Goal: Task Accomplishment & Management: Complete application form

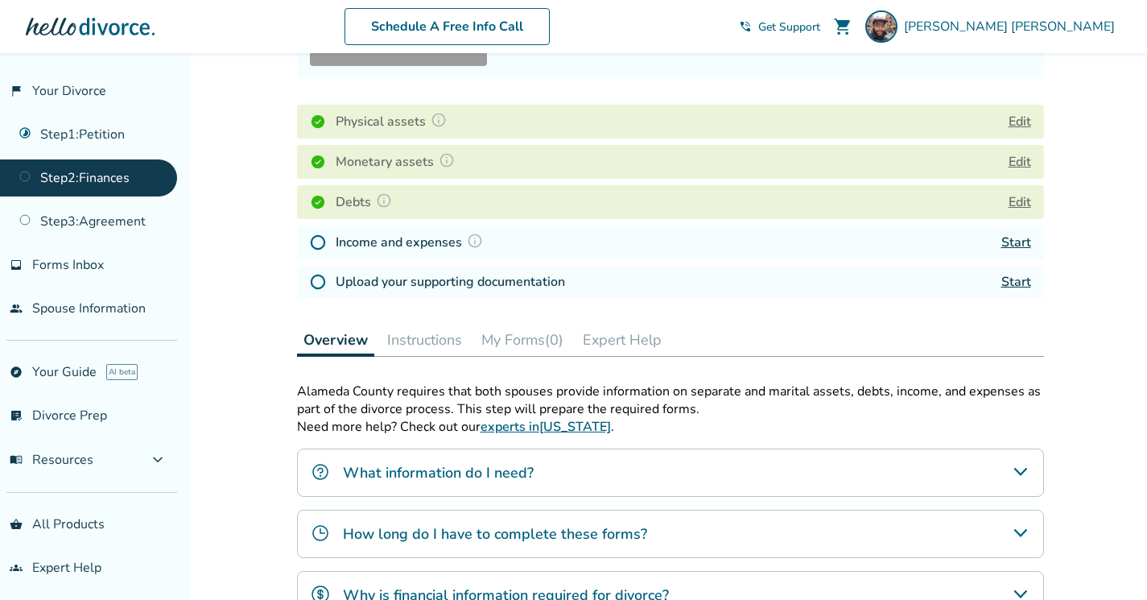
scroll to position [280, 0]
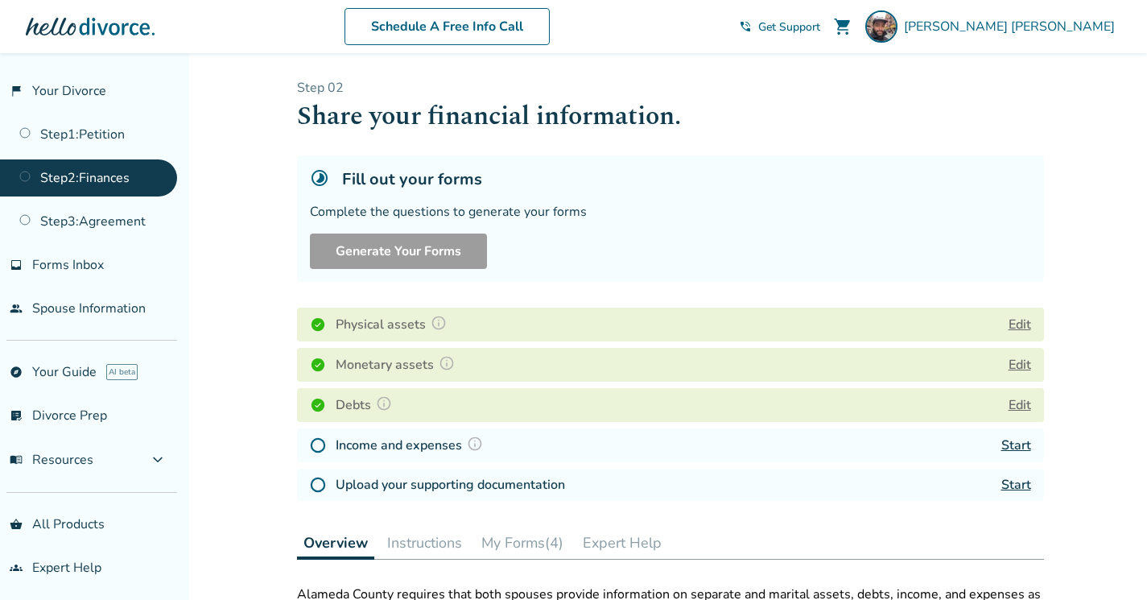
scroll to position [52, 0]
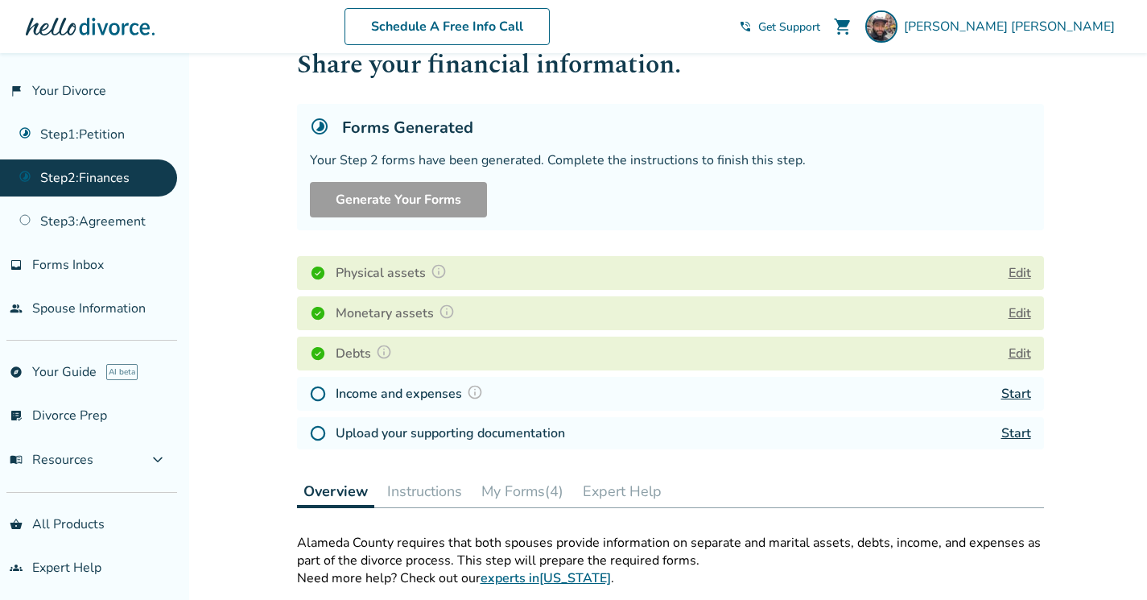
click at [420, 391] on h4 "Income and expenses" at bounding box center [412, 393] width 152 height 21
click at [1021, 393] on link "Start" at bounding box center [1017, 394] width 30 height 18
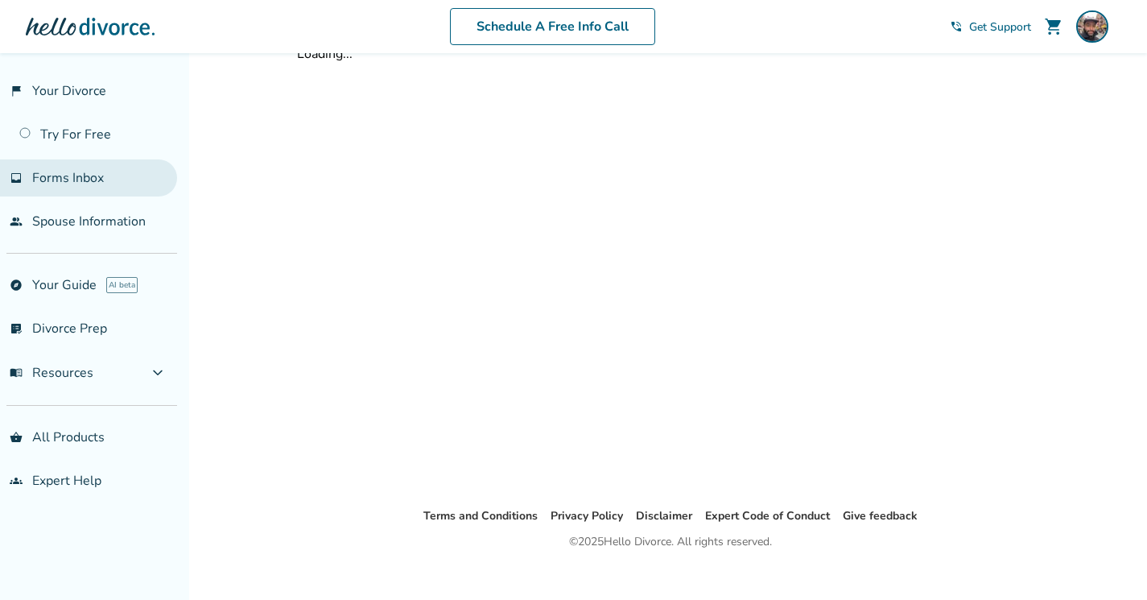
click at [66, 177] on span "Forms Inbox" at bounding box center [68, 178] width 72 height 18
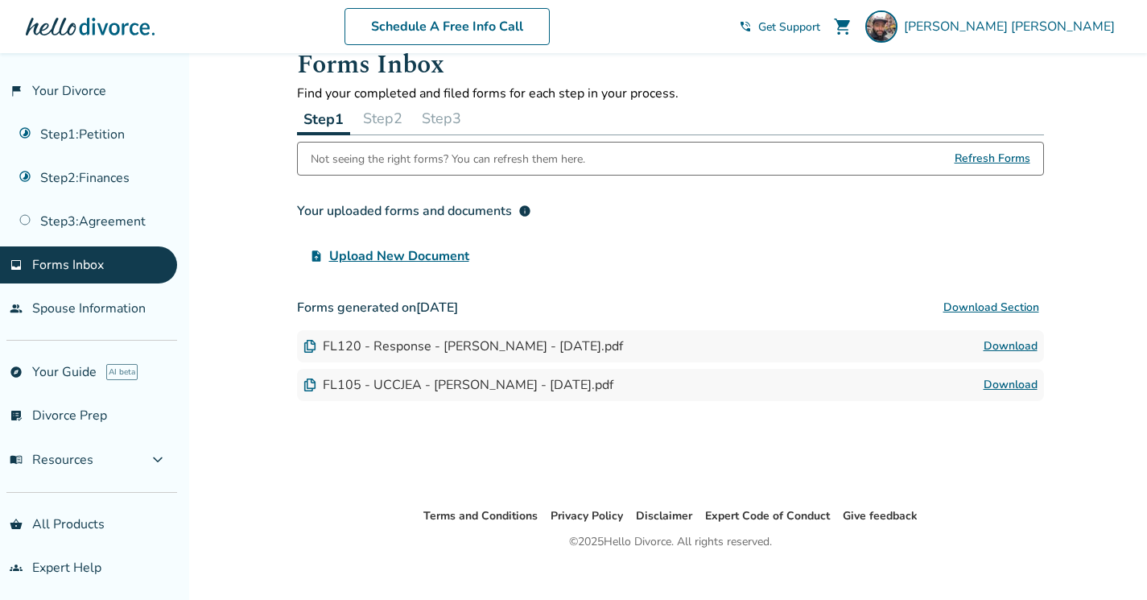
click at [397, 260] on span "Upload New Document" at bounding box center [399, 255] width 140 height 19
click at [0, 0] on input "upload_file Upload New Document" at bounding box center [0, 0] width 0 height 0
click at [1006, 345] on link "Download" at bounding box center [1011, 346] width 54 height 19
click at [394, 120] on button "Step 2" at bounding box center [383, 118] width 52 height 32
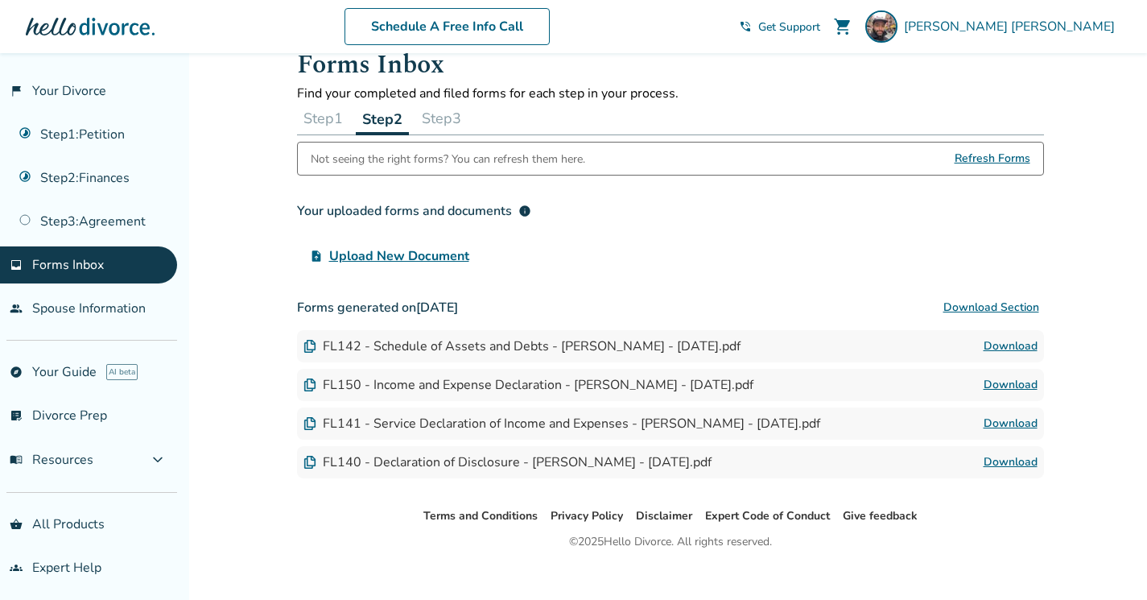
click at [997, 425] on link "Download" at bounding box center [1011, 423] width 54 height 19
click at [998, 345] on link "Download" at bounding box center [1011, 346] width 54 height 19
click at [1009, 425] on link "Download" at bounding box center [1011, 423] width 54 height 19
click at [998, 460] on link "Download" at bounding box center [1011, 462] width 54 height 19
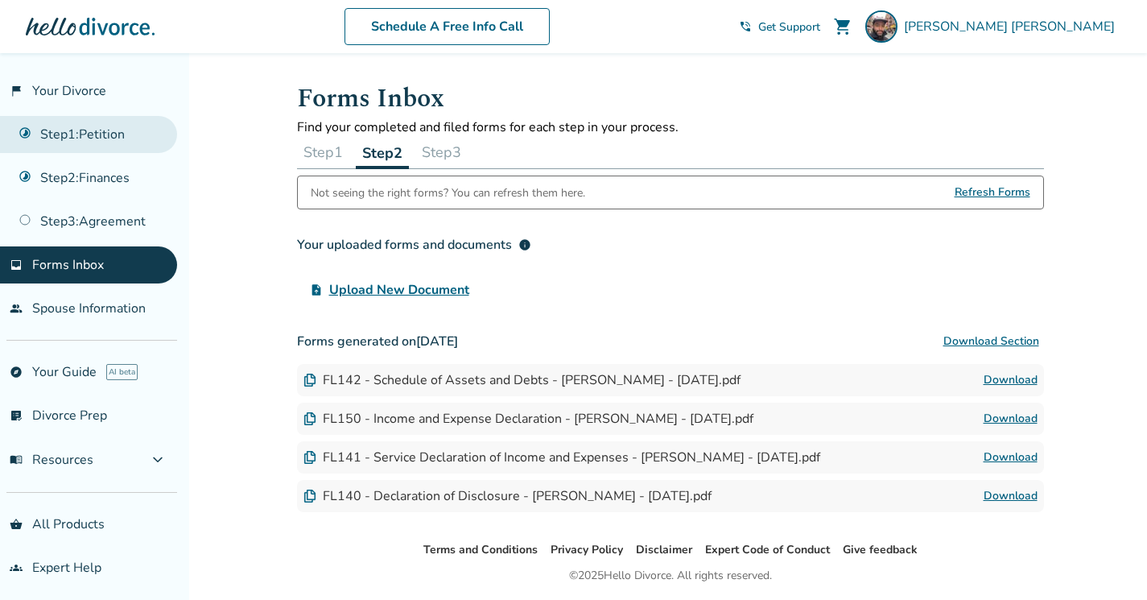
click at [63, 143] on link "Step 1 : Petition" at bounding box center [88, 134] width 177 height 37
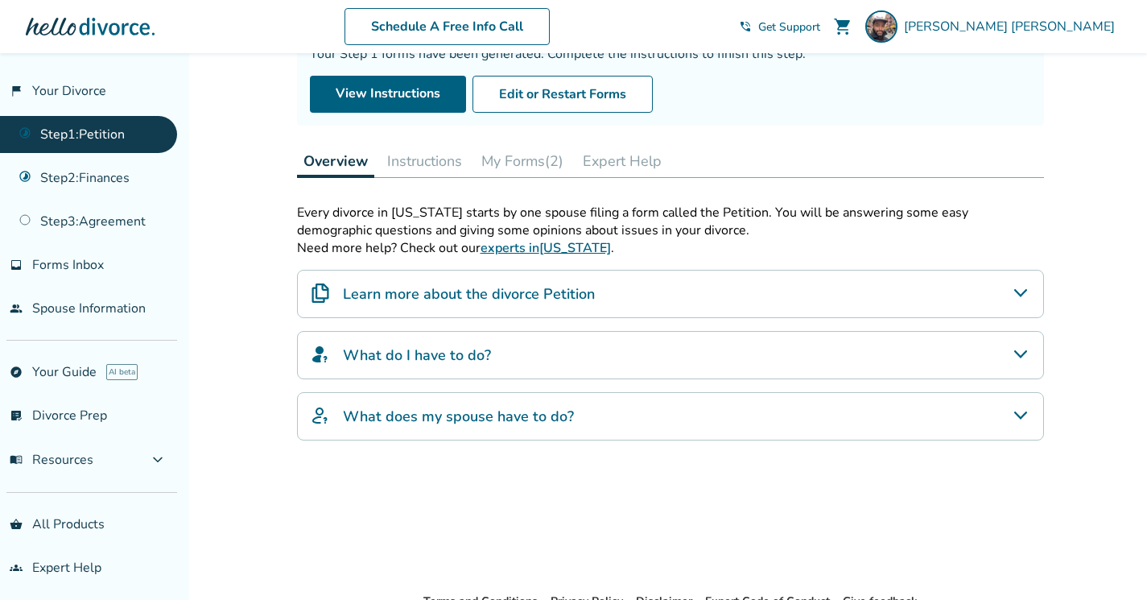
scroll to position [166, 0]
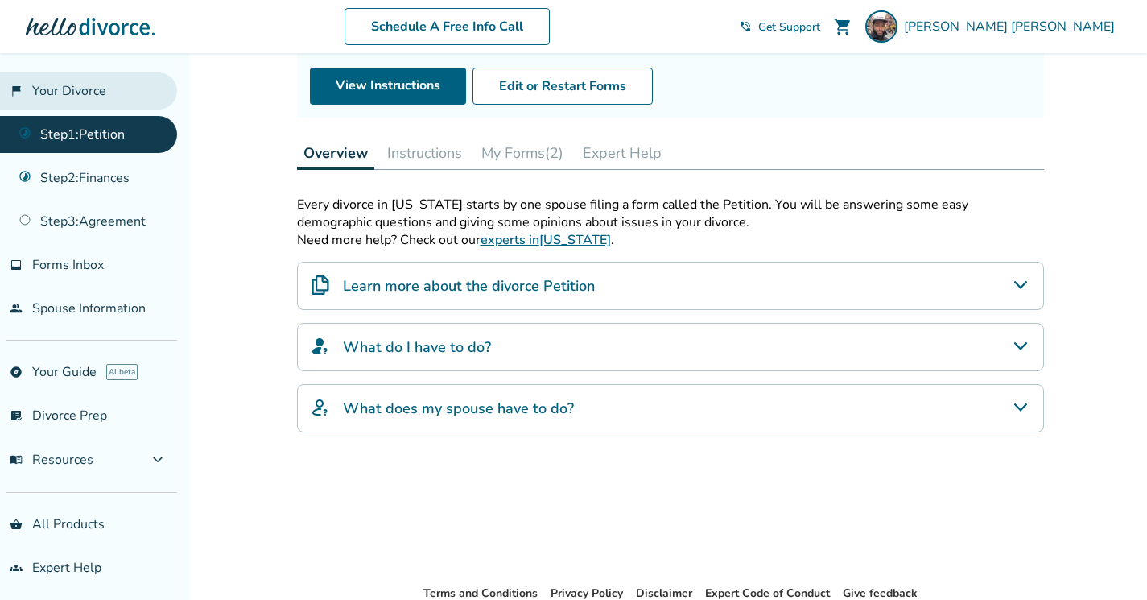
click at [71, 105] on link "flag_2 Your Divorce" at bounding box center [88, 90] width 177 height 37
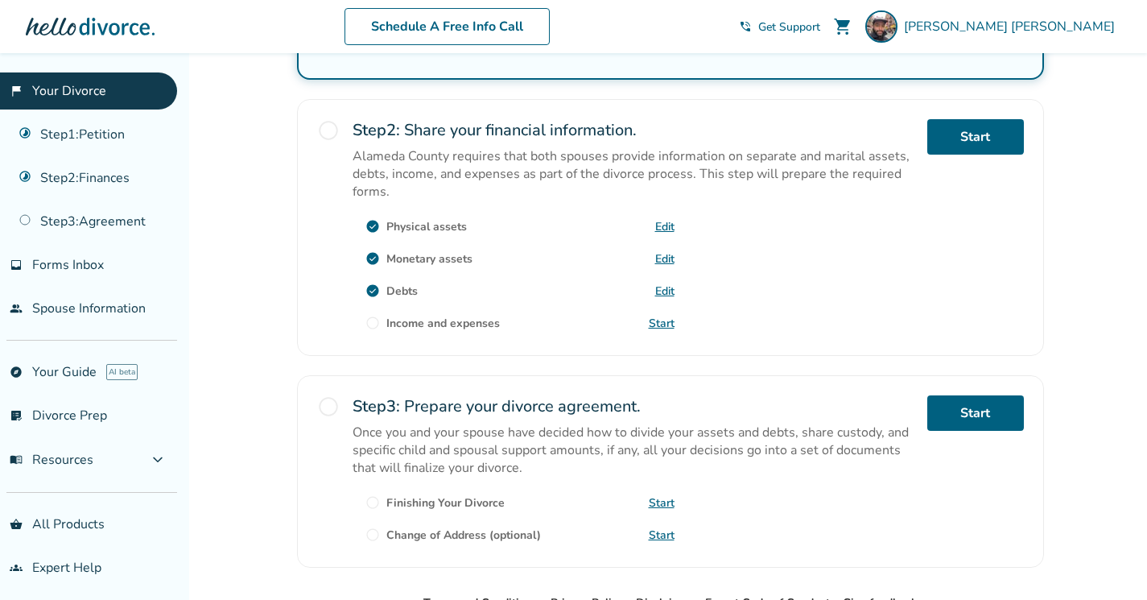
scroll to position [486, 0]
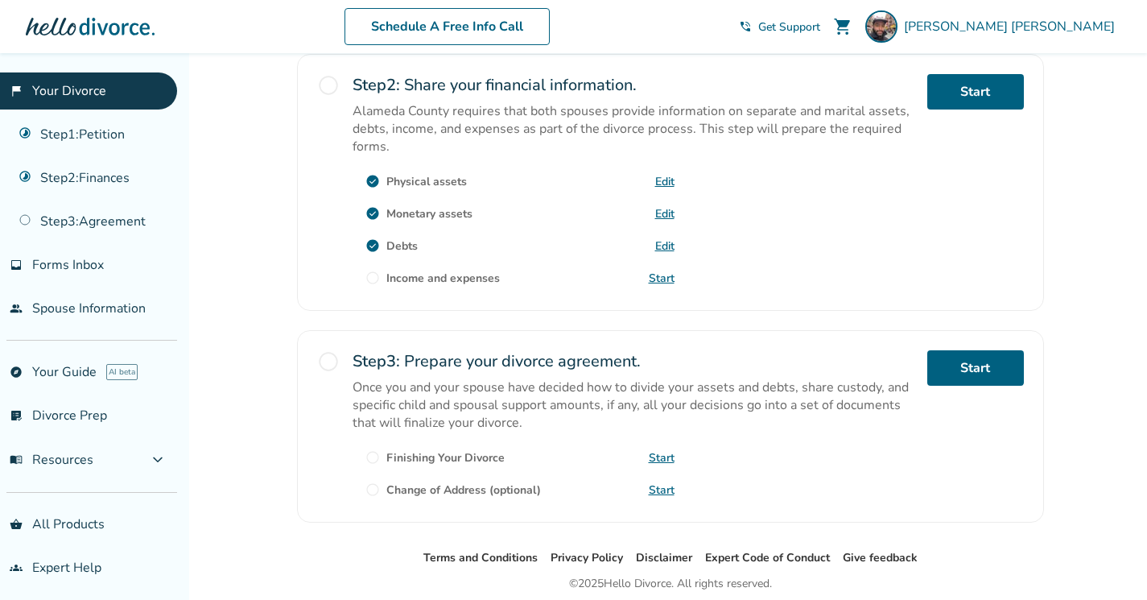
click at [663, 277] on link "Start" at bounding box center [662, 278] width 26 height 15
